Goal: Task Accomplishment & Management: Use online tool/utility

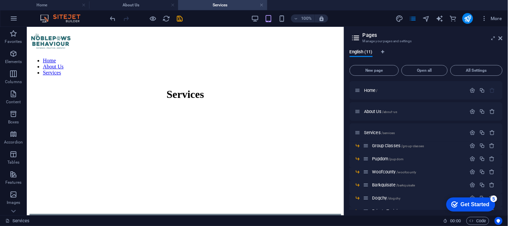
drag, startPoint x: 342, startPoint y: 52, endPoint x: 370, endPoint y: 61, distance: 29.9
drag, startPoint x: 143, startPoint y: 5, endPoint x: 304, endPoint y: 11, distance: 161.0
click at [143, 5] on h4 "About Us" at bounding box center [133, 4] width 89 height 7
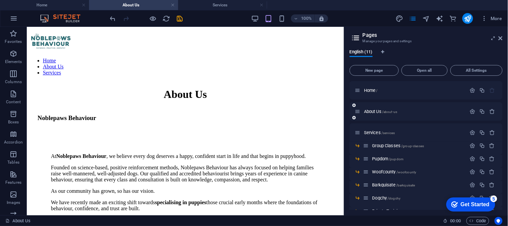
click at [379, 110] on span "About Us /about-us" at bounding box center [380, 111] width 33 height 5
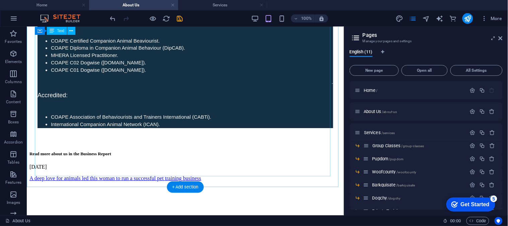
scroll to position [514, 0]
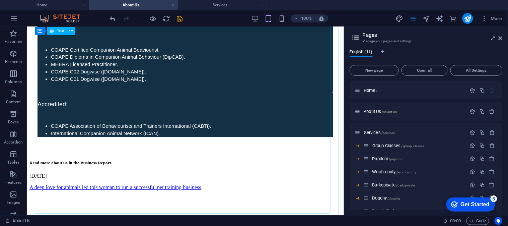
click at [154, 136] on div "New text element [PERSON_NAME] From a young age, I knew I wanted to make a diff…" at bounding box center [184, 29] width 295 height 214
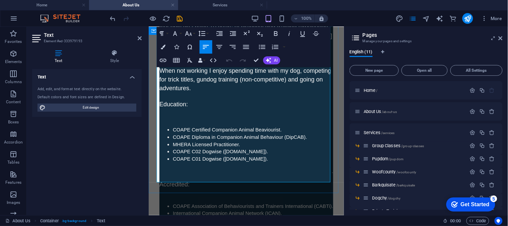
scroll to position [620, 0]
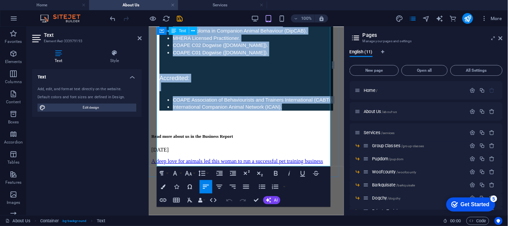
click at [277, 27] on li "COAPE Certified Companion Animal Beaviourist." at bounding box center [252, 22] width 160 height 7
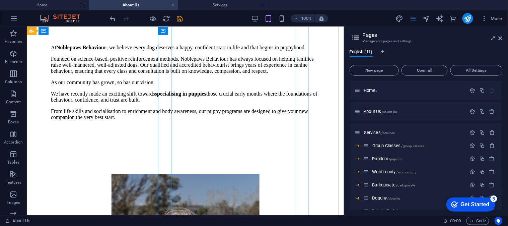
scroll to position [141, 0]
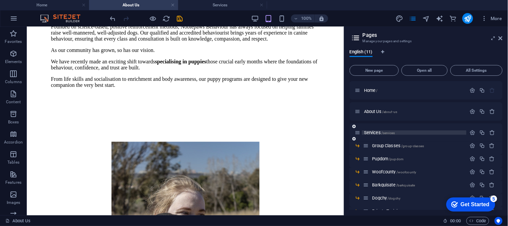
click at [400, 131] on p "Services /services" at bounding box center [414, 132] width 100 height 4
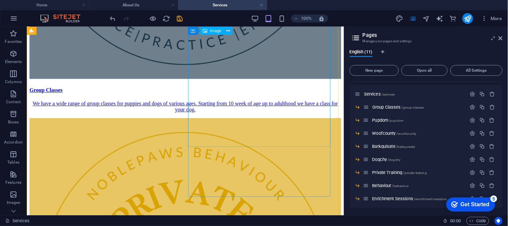
scroll to position [483, 0]
